Goal: Understand process/instructions

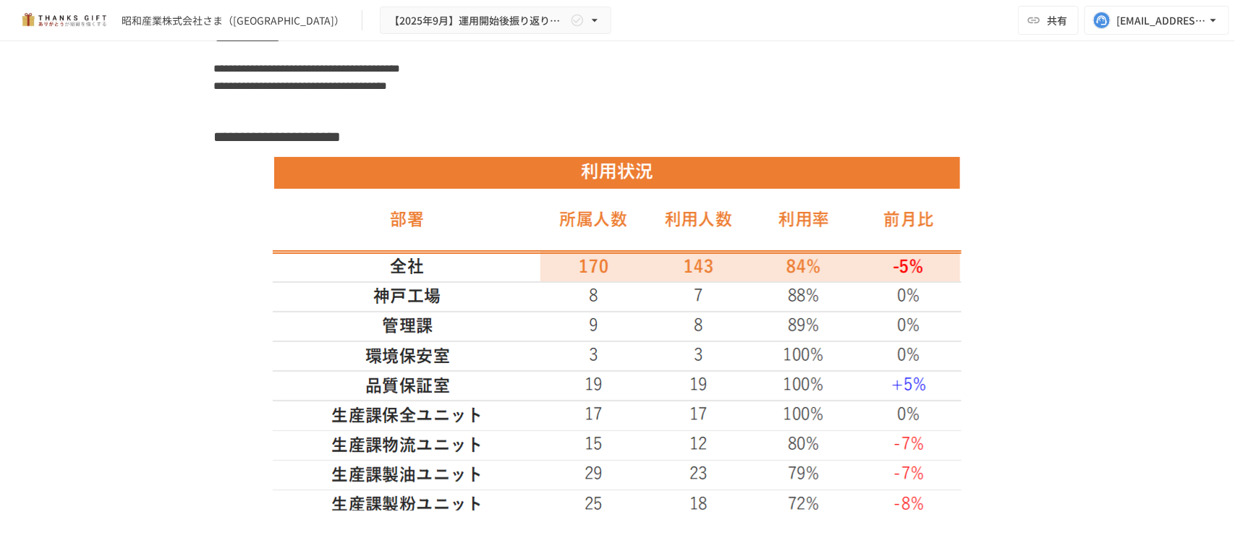
scroll to position [3284, 0]
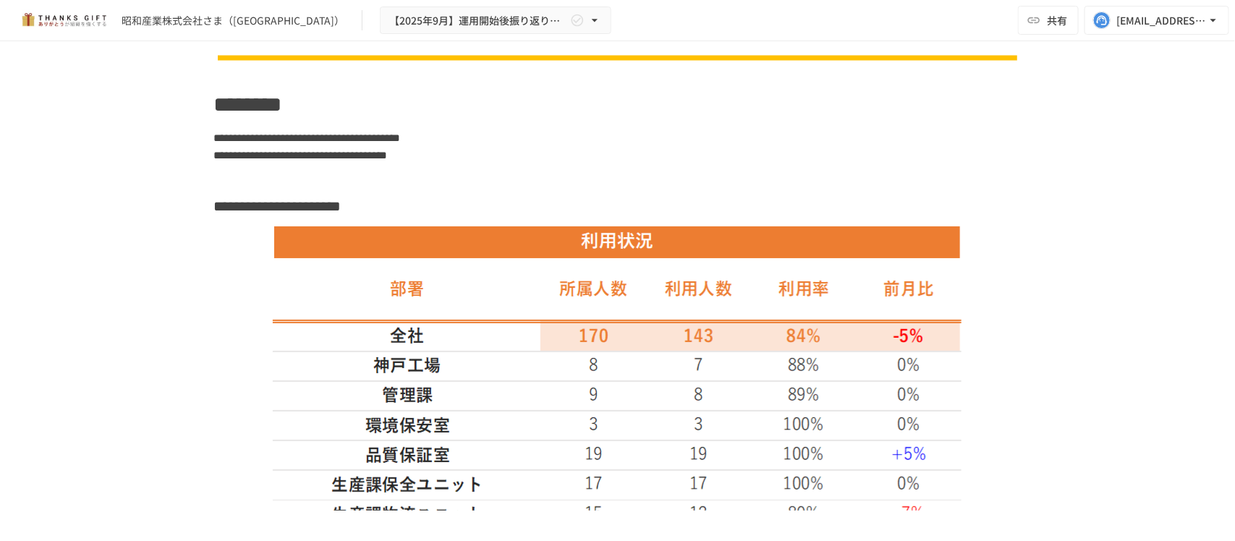
scroll to position [3225, 0]
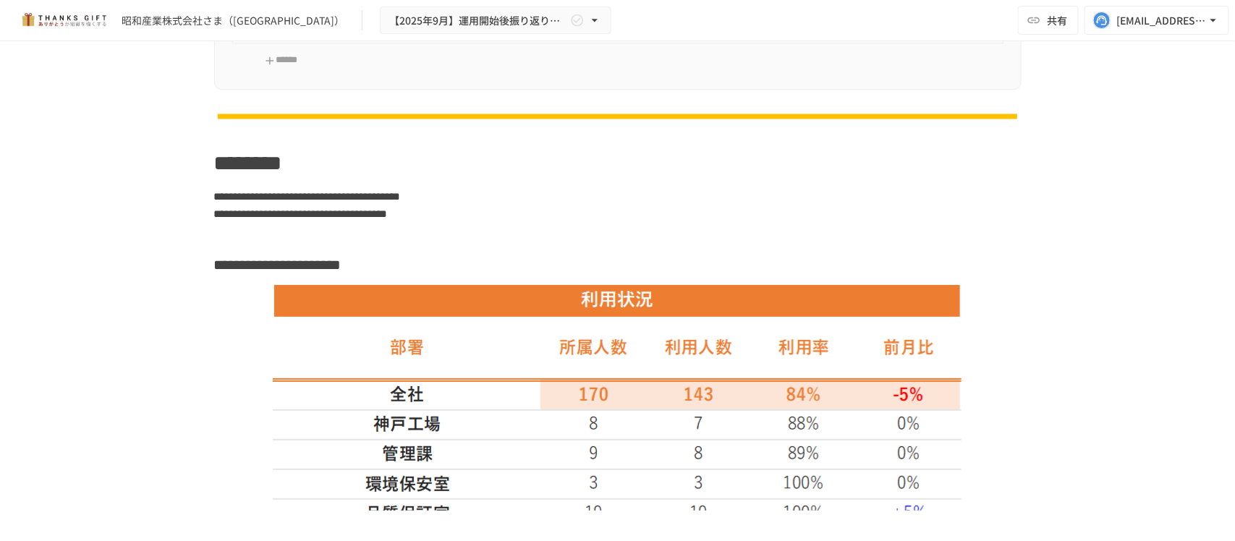
scroll to position [3167, 0]
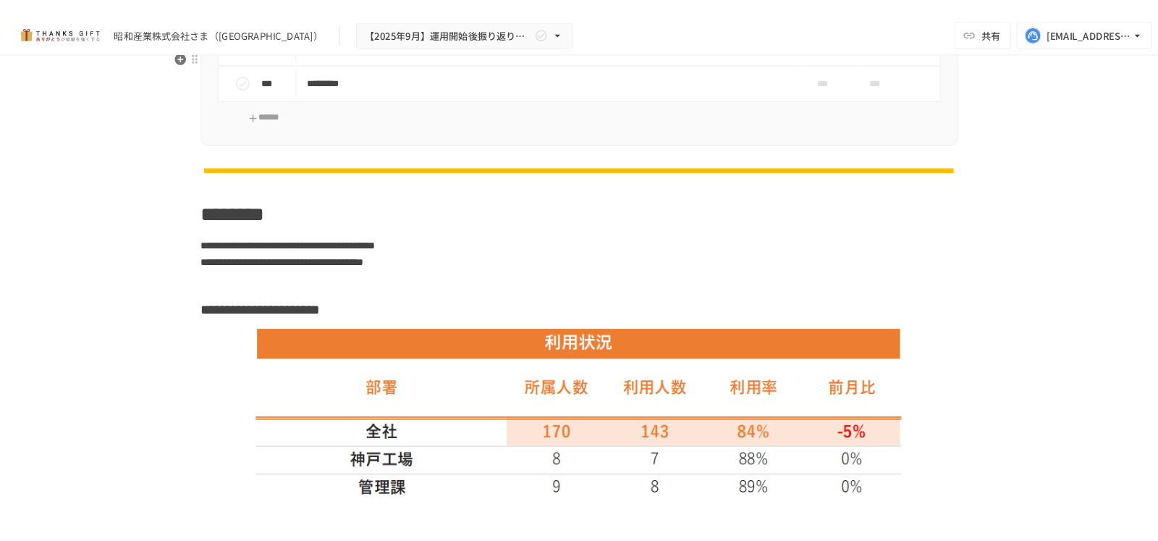
scroll to position [3117, 0]
